Goal: Find specific page/section: Find specific page/section

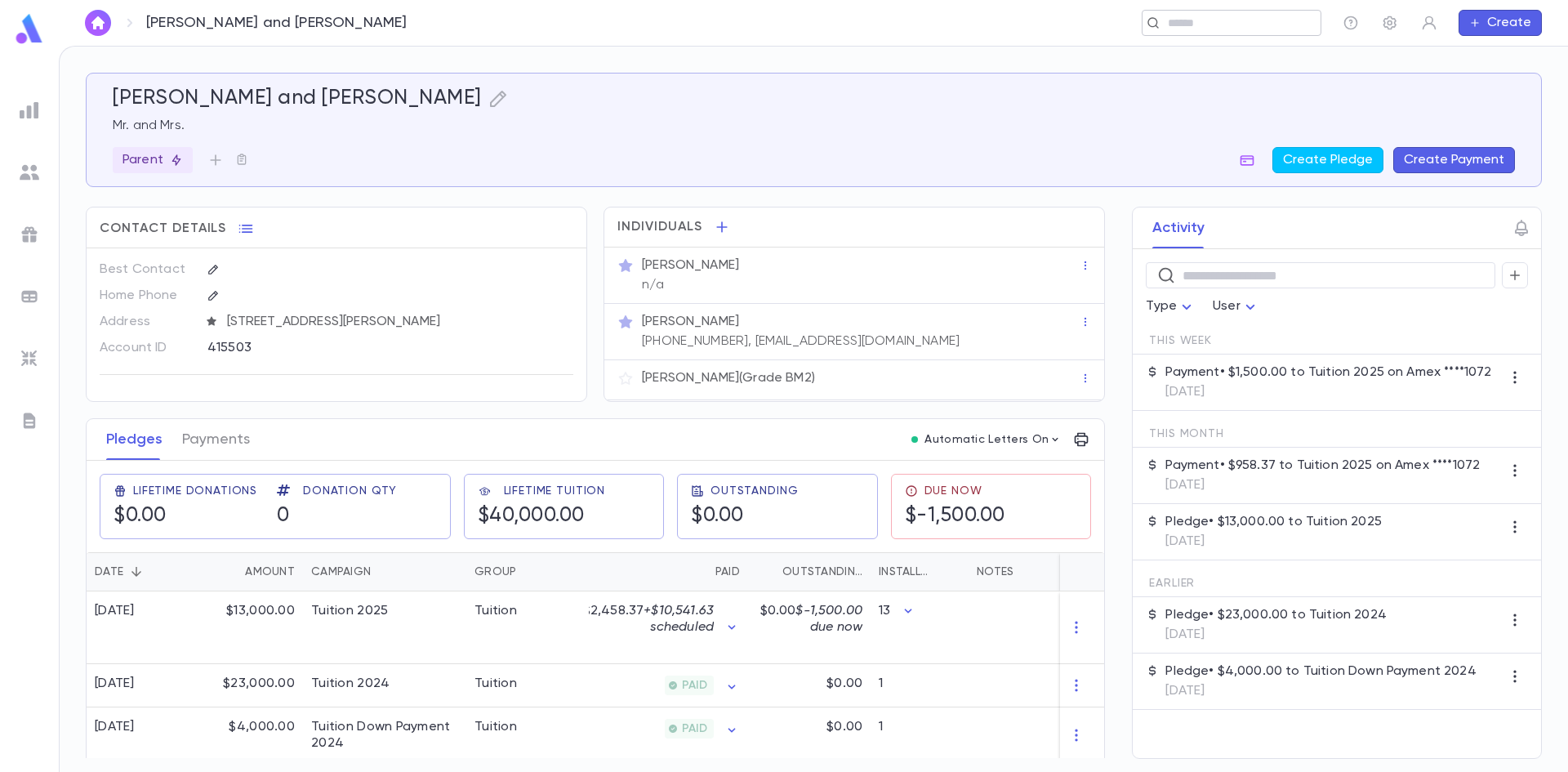
scroll to position [13, 0]
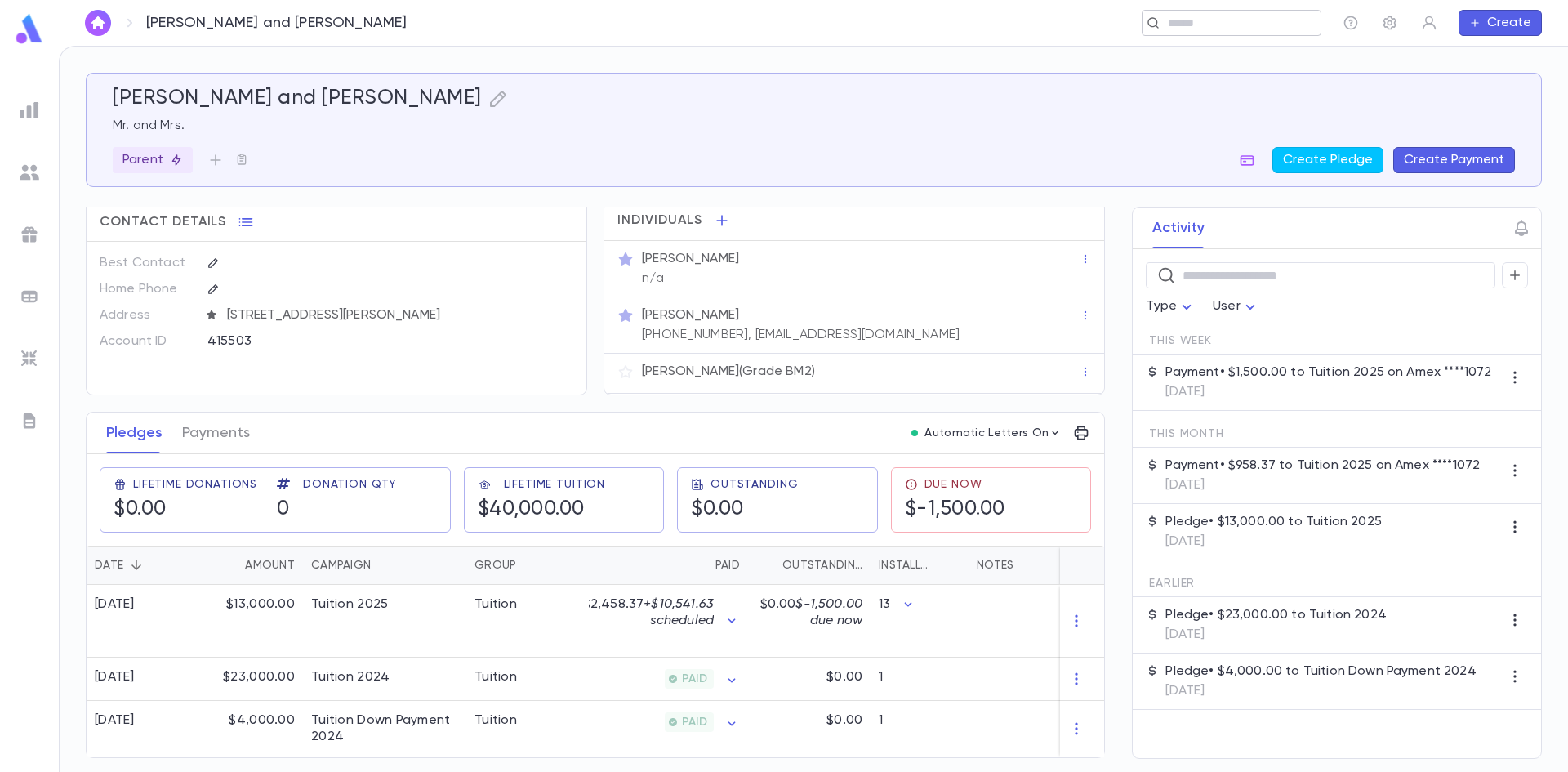
click at [1251, 27] on input "text" at bounding box center [1226, 23] width 127 height 16
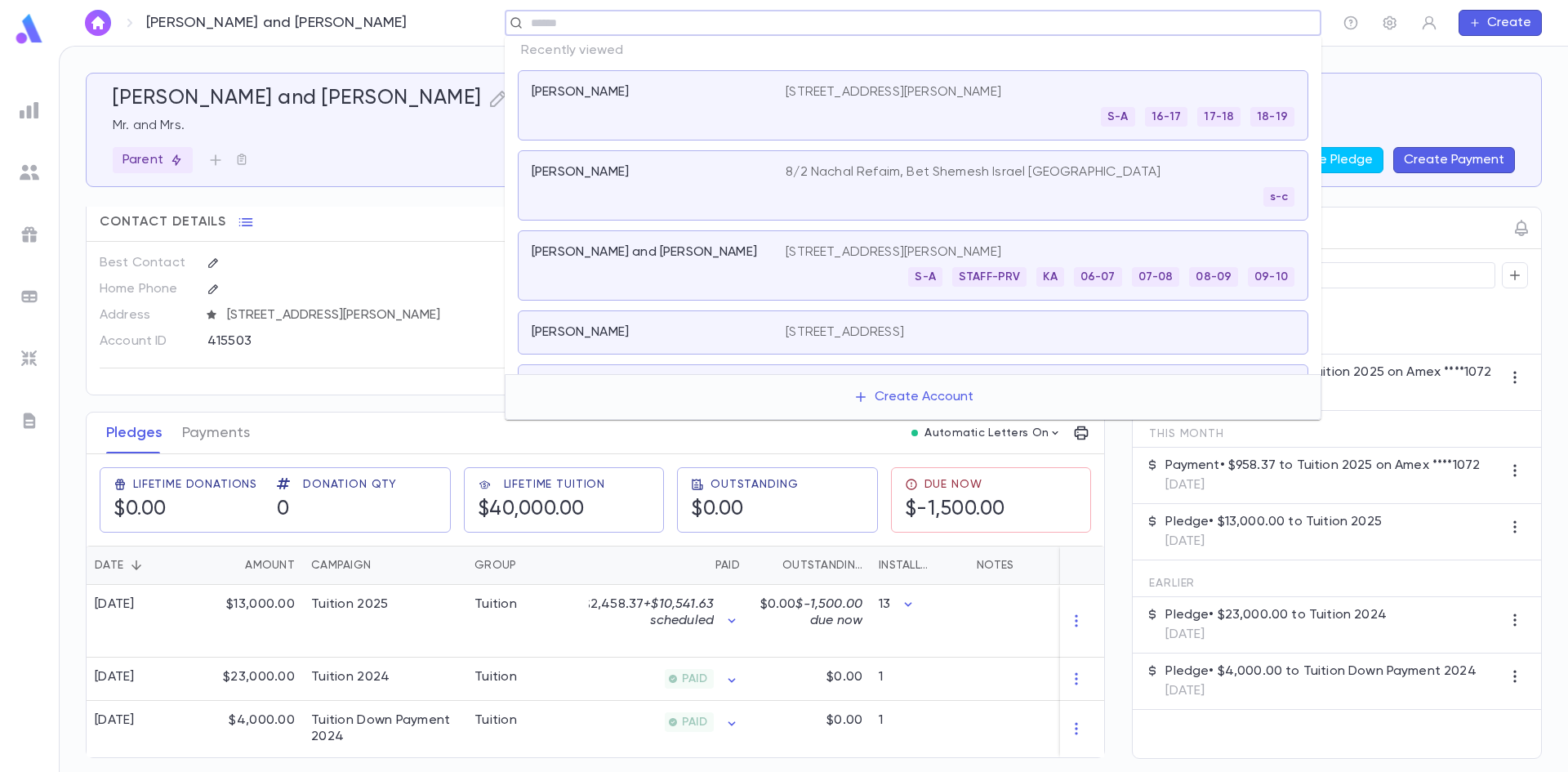
paste input "**********"
type input "**********"
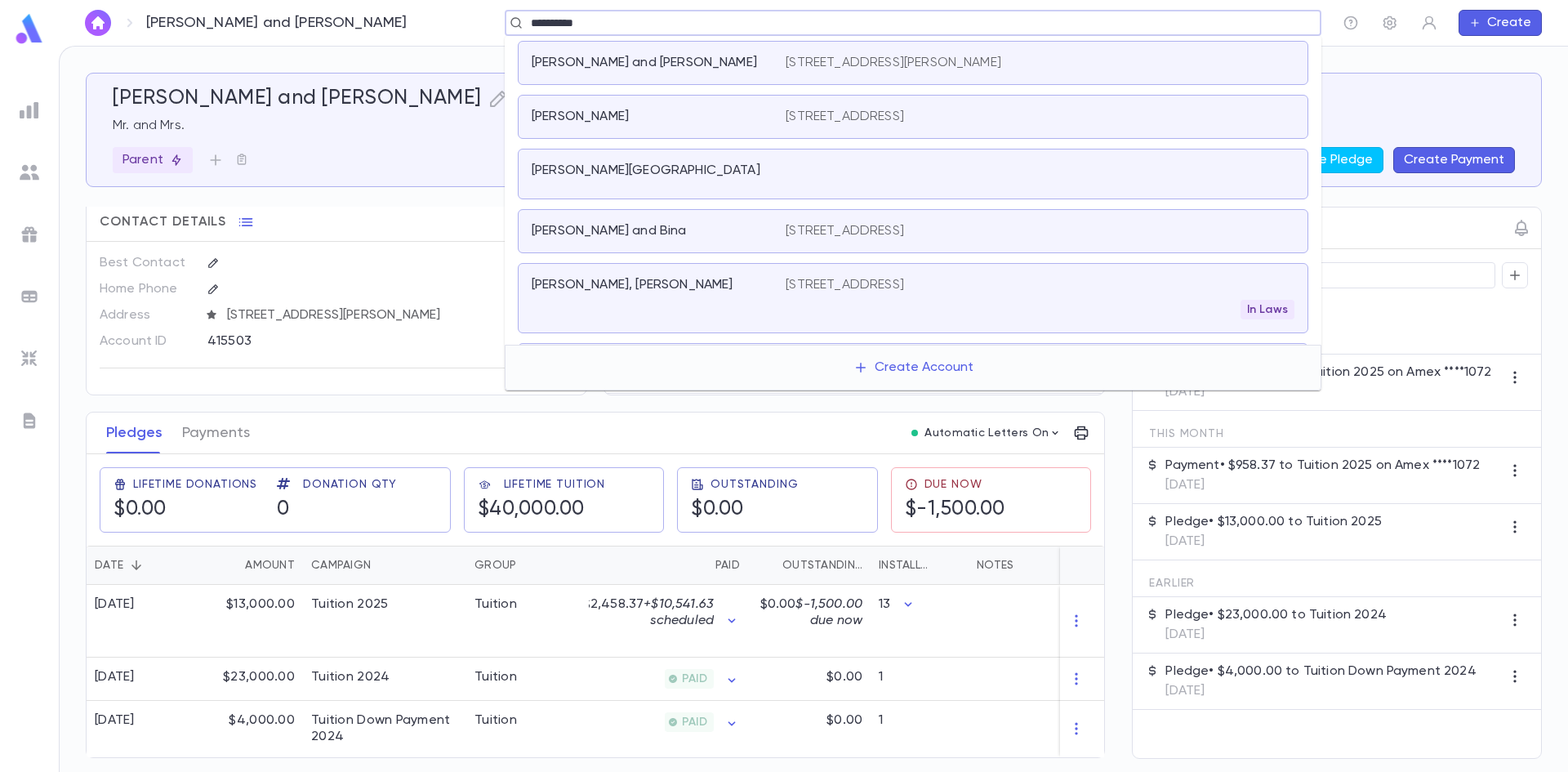
scroll to position [164, 0]
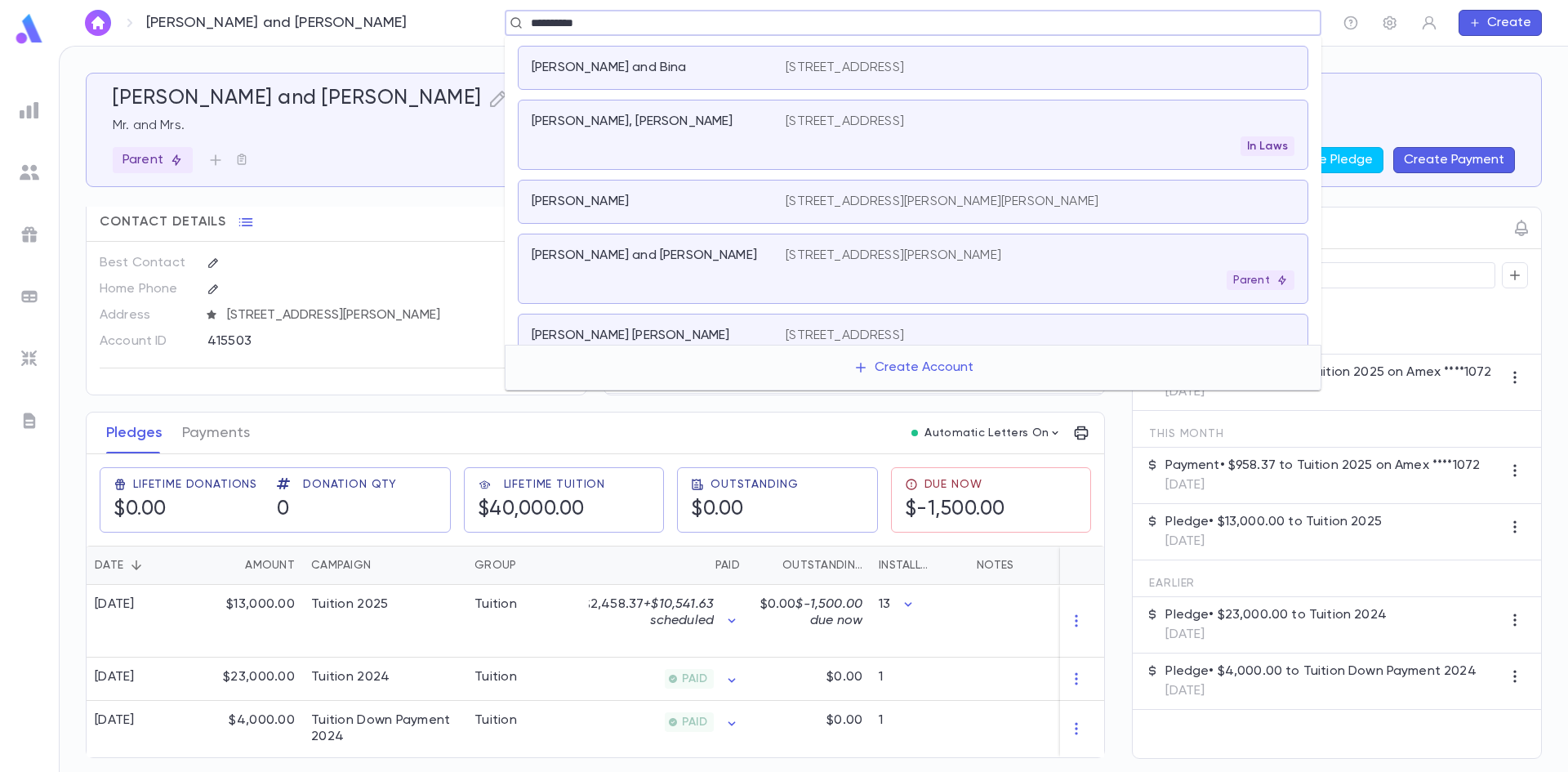
click at [872, 249] on p "[STREET_ADDRESS][PERSON_NAME]" at bounding box center [893, 256] width 215 height 17
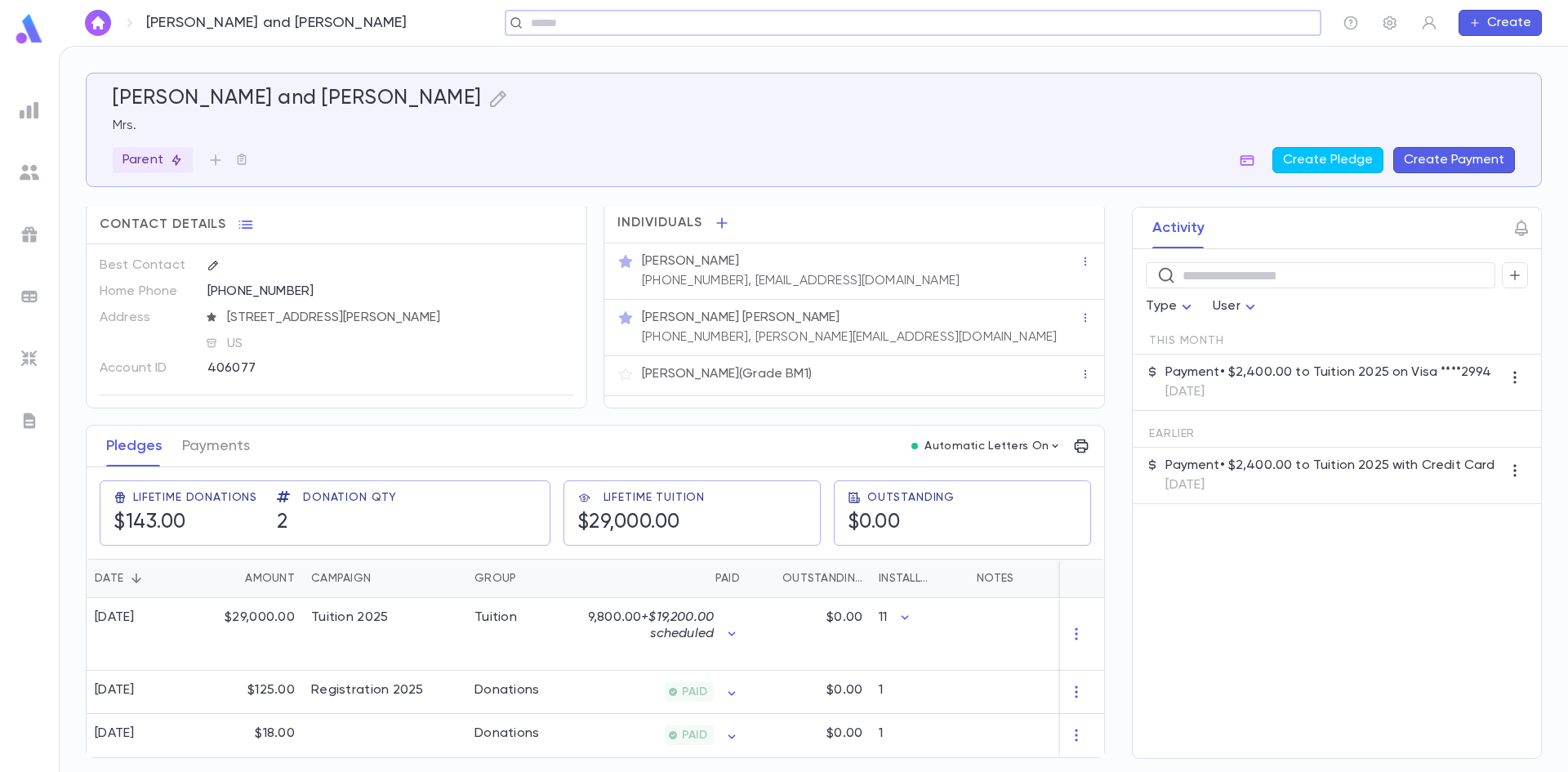
scroll to position [10, 0]
click at [1255, 164] on icon "button" at bounding box center [1247, 160] width 17 height 17
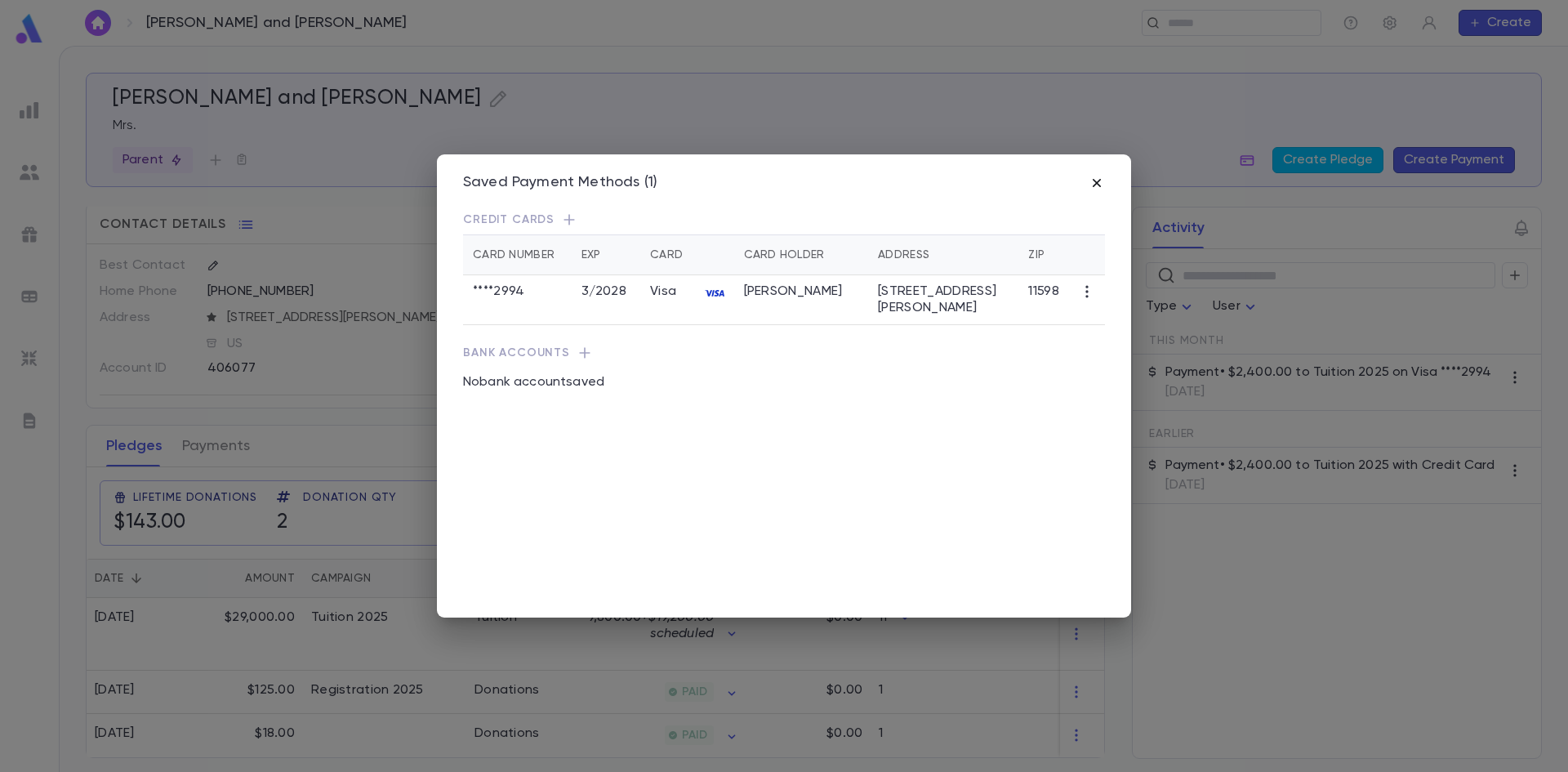
click at [1094, 189] on icon "button" at bounding box center [1097, 183] width 17 height 17
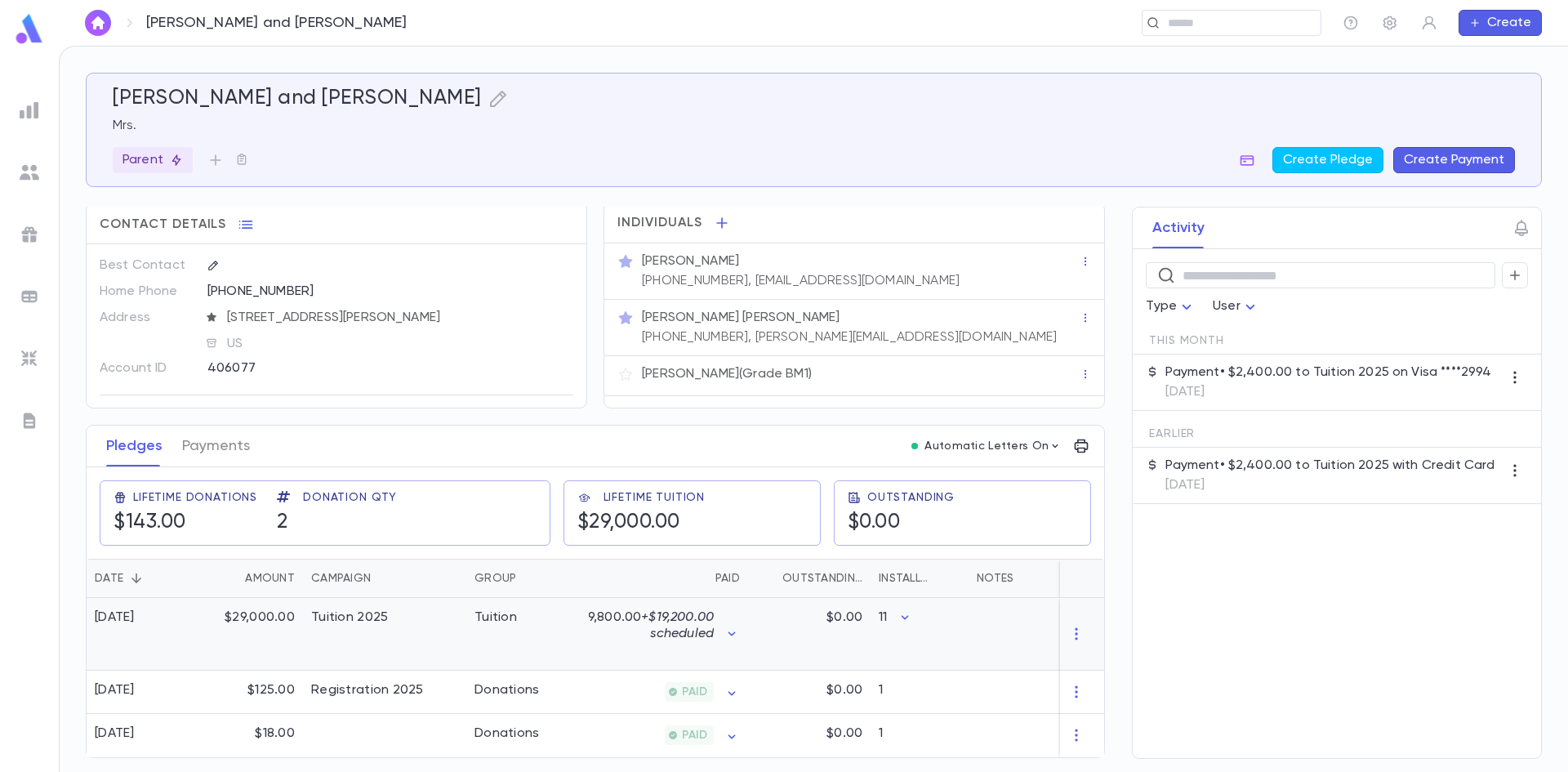
click at [498, 619] on div "Tuition" at bounding box center [528, 634] width 123 height 73
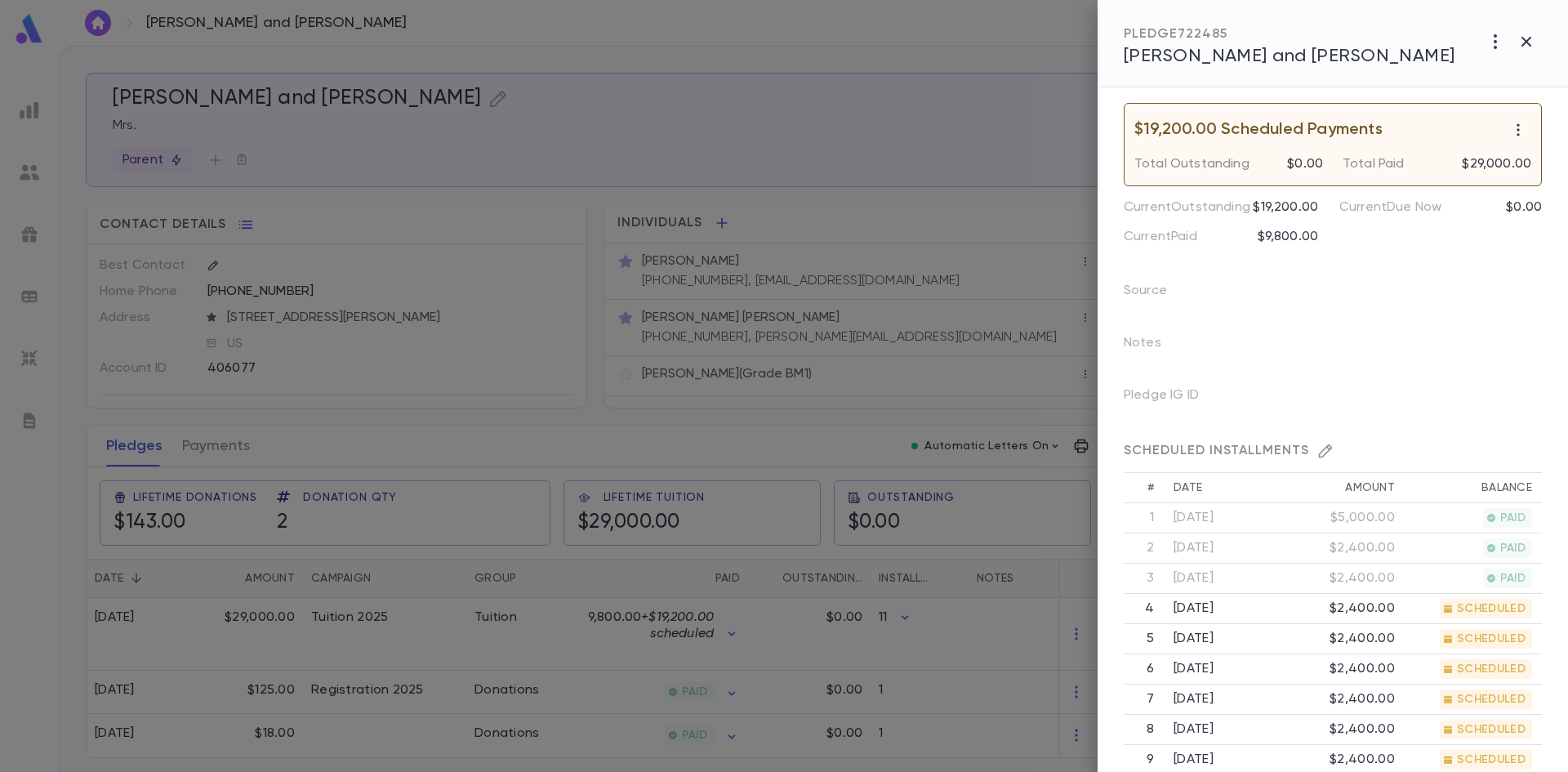
scroll to position [245, 0]
